Goal: Task Accomplishment & Management: Use online tool/utility

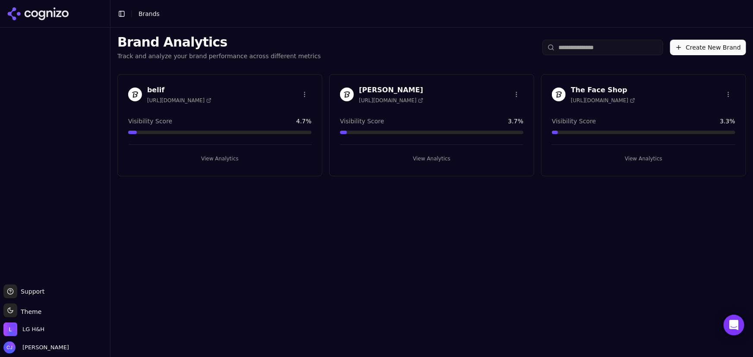
click at [162, 197] on div "Brand Analytics Track and analyze your brand performance across different metri…" at bounding box center [431, 193] width 643 height 330
click at [243, 91] on div "belif [URL][DOMAIN_NAME]" at bounding box center [219, 94] width 183 height 19
click at [159, 87] on h3 "belif" at bounding box center [179, 90] width 64 height 10
click at [161, 87] on h3 "belif" at bounding box center [179, 90] width 64 height 10
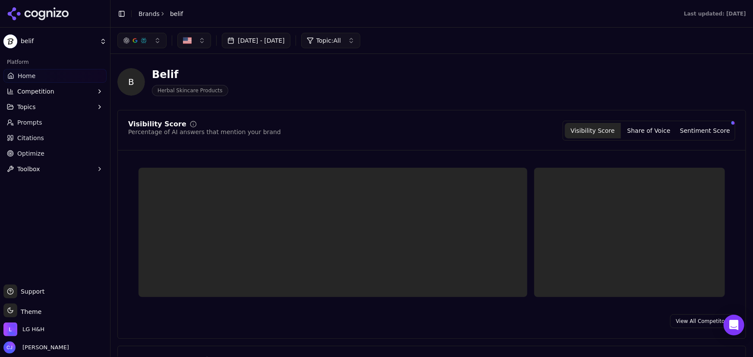
click at [39, 119] on span "Prompts" at bounding box center [29, 122] width 25 height 9
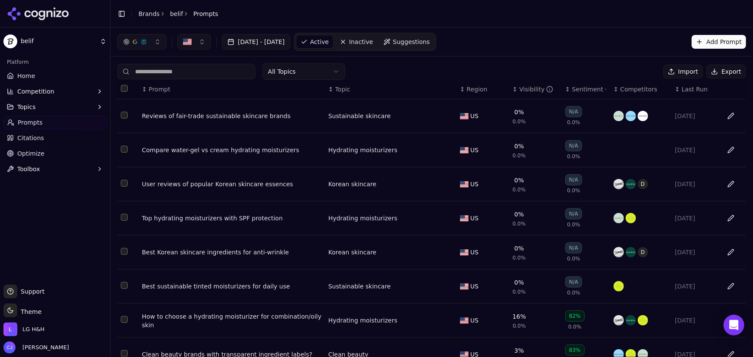
click at [97, 42] on html "belif Platform Home Competition Topics Prompts Citations Optimize Toolbox Suppo…" at bounding box center [376, 178] width 753 height 357
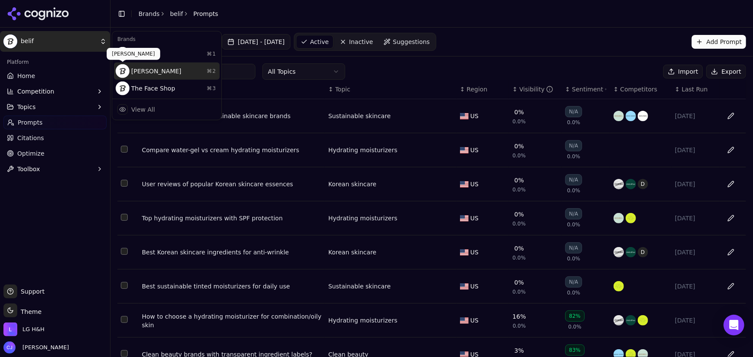
click at [147, 70] on div "[PERSON_NAME] ⌘ 2" at bounding box center [167, 71] width 106 height 17
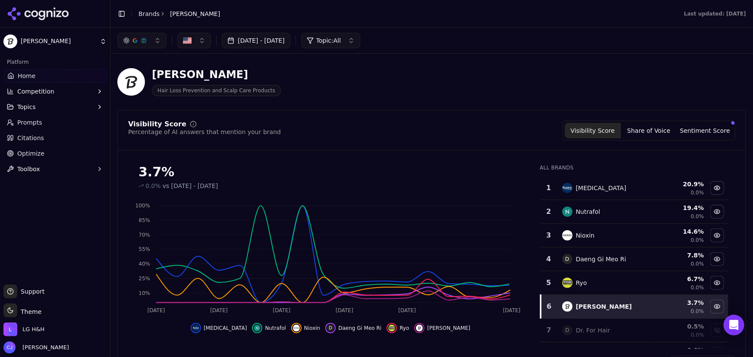
click at [36, 122] on span "Prompts" at bounding box center [29, 122] width 25 height 9
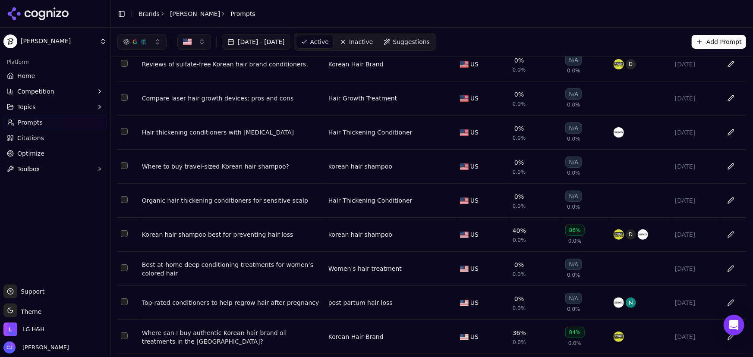
scroll to position [111, 0]
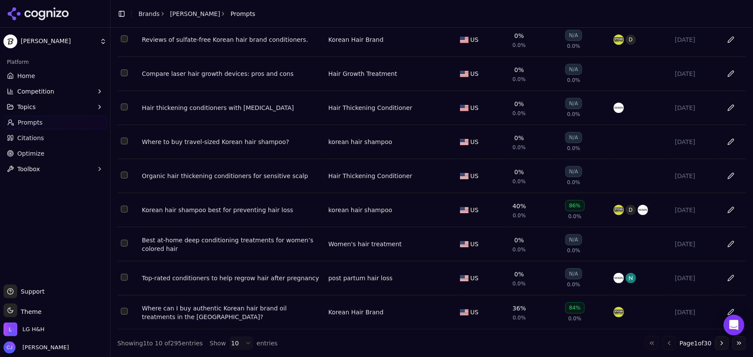
click at [56, 41] on html "[PERSON_NAME] Platform Home Competition Topics Prompts Citations Optimize Toolb…" at bounding box center [376, 178] width 753 height 357
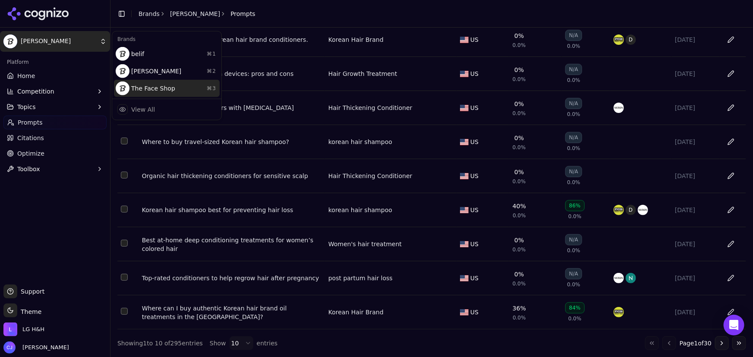
click at [146, 92] on div "The Face Shop ⌘ 3" at bounding box center [167, 88] width 106 height 17
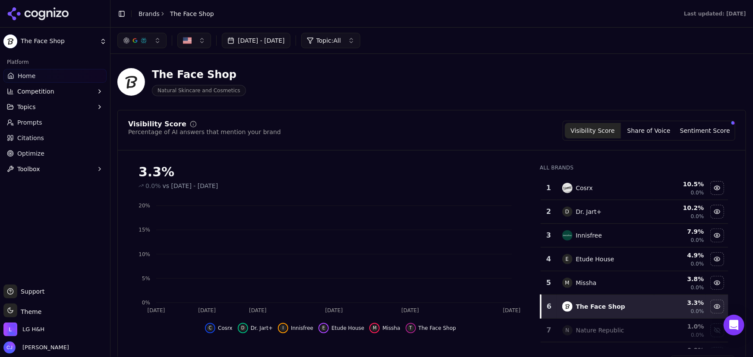
click at [62, 124] on link "Prompts" at bounding box center [54, 123] width 103 height 14
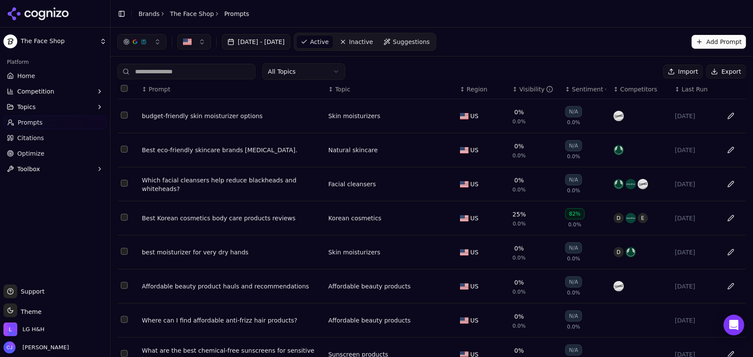
click at [30, 309] on html "The Face Shop Platform Home Competition Topics Prompts Citations Optimize Toolb…" at bounding box center [376, 178] width 753 height 357
click at [25, 265] on div "Light" at bounding box center [31, 266] width 51 height 14
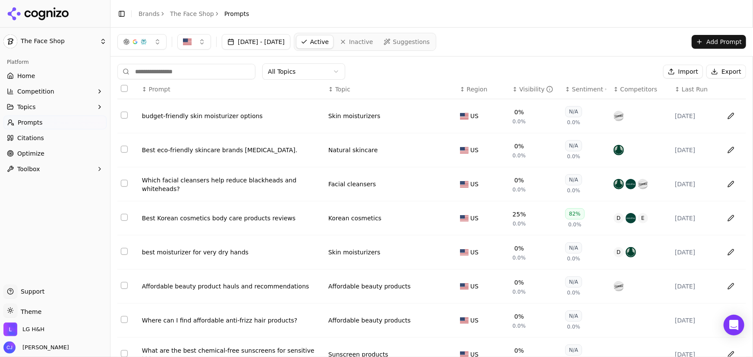
click at [54, 151] on link "Optimize" at bounding box center [54, 154] width 103 height 14
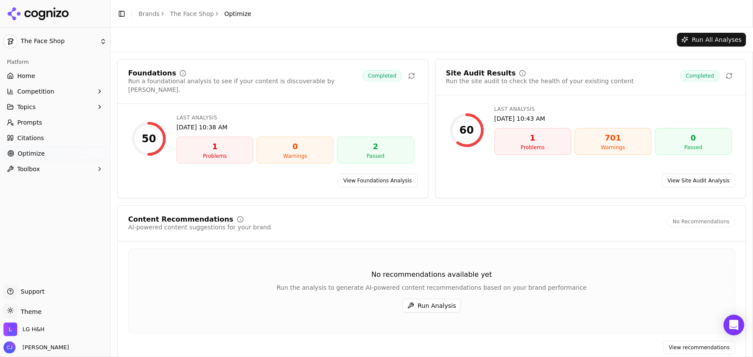
click at [459, 174] on link "View Site Audit Analysis" at bounding box center [698, 181] width 73 height 14
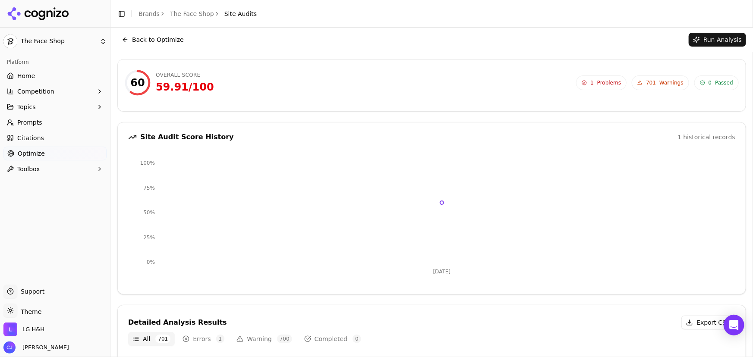
click at [459, 40] on button "Run Analysis" at bounding box center [717, 40] width 57 height 14
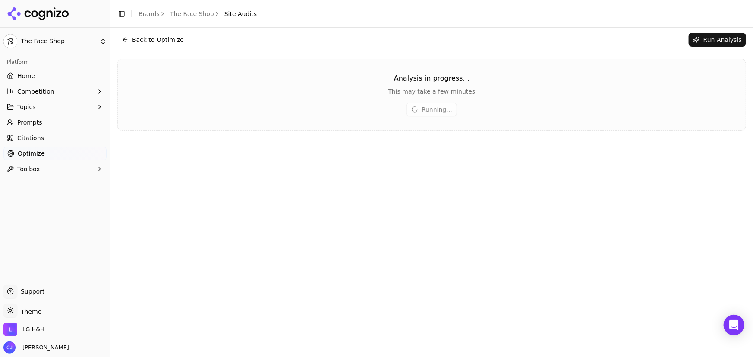
click at [76, 42] on html "The Face Shop Platform Home Competition Topics Prompts Citations Optimize Toolb…" at bounding box center [376, 178] width 753 height 357
click at [155, 73] on div "[PERSON_NAME] ⌘ 2" at bounding box center [167, 71] width 106 height 17
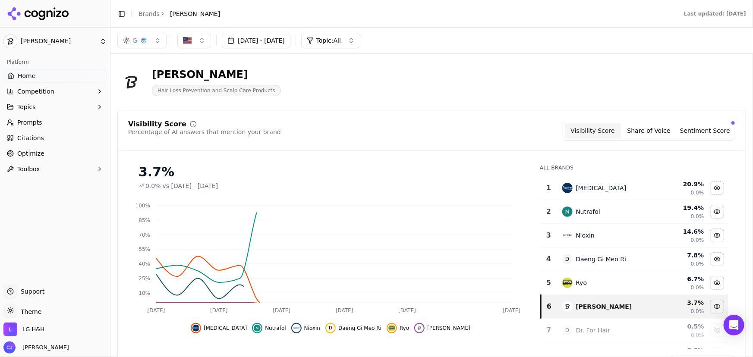
click at [45, 151] on link "Optimize" at bounding box center [54, 154] width 103 height 14
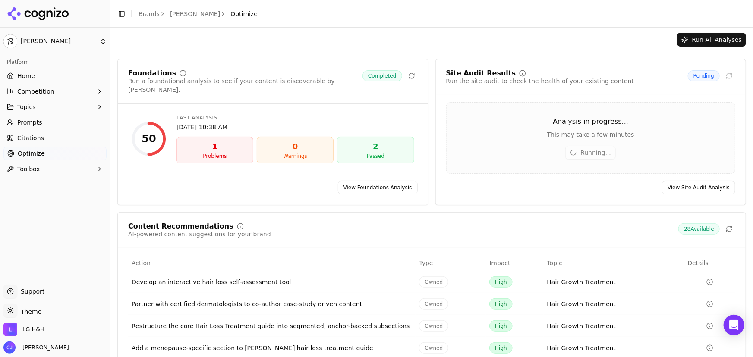
click at [459, 189] on link "View Site Audit Analysis" at bounding box center [698, 188] width 73 height 14
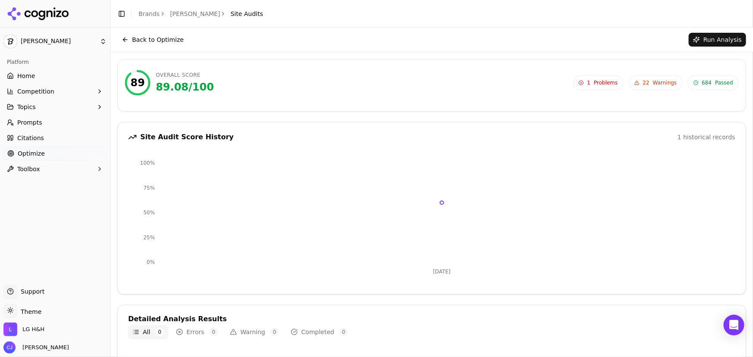
click at [459, 85] on span "22" at bounding box center [646, 82] width 6 height 7
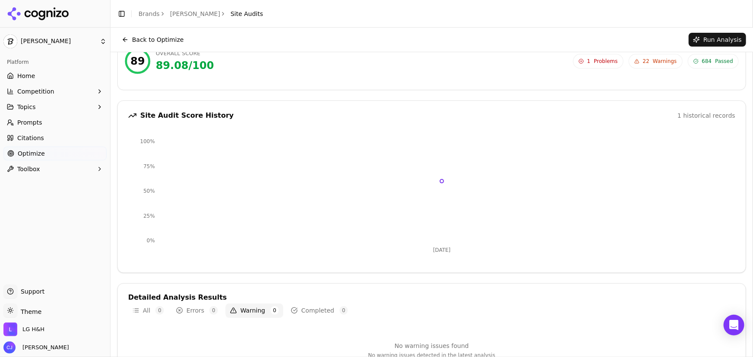
scroll to position [39, 0]
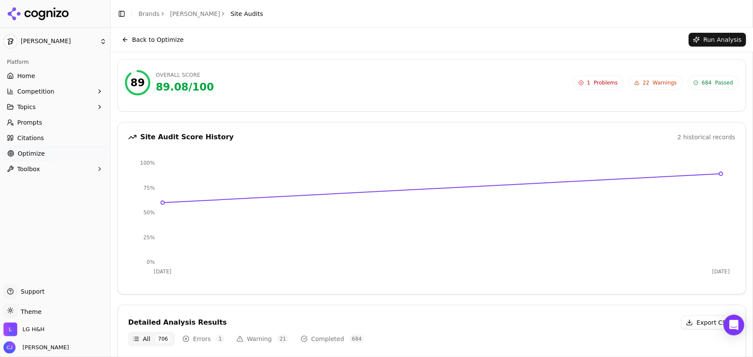
click at [646, 82] on span "22" at bounding box center [646, 82] width 6 height 7
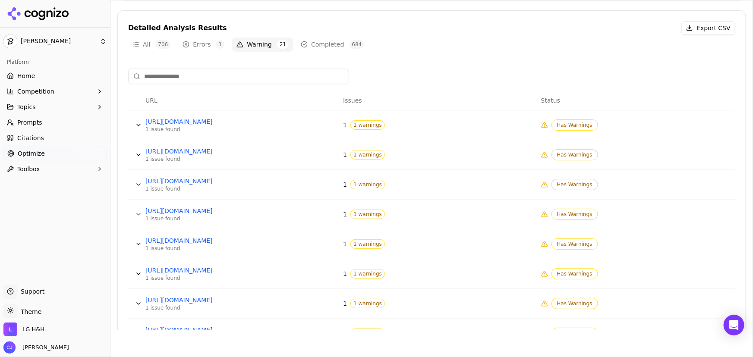
scroll to position [277, 0]
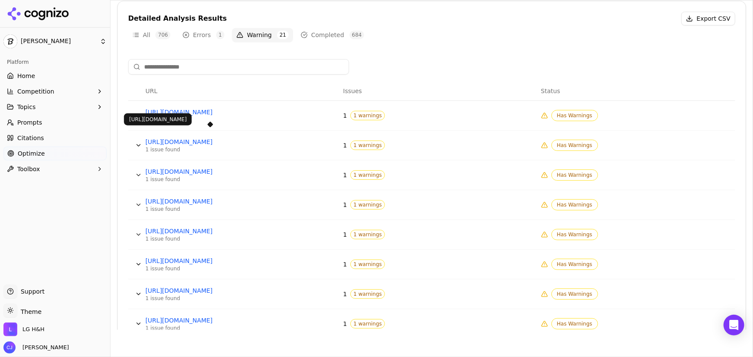
click at [250, 138] on link "https://lgbeauty.com/blog/are-you-washing-your-hair-wrong/are-you-washing-your-…" at bounding box center [209, 142] width 129 height 9
click at [141, 142] on button "Data table" at bounding box center [139, 146] width 14 height 14
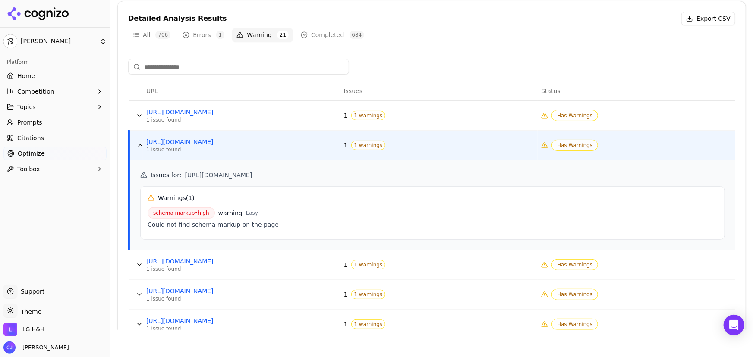
click at [576, 142] on span "Has Warnings" at bounding box center [574, 145] width 47 height 11
